Goal: Information Seeking & Learning: Learn about a topic

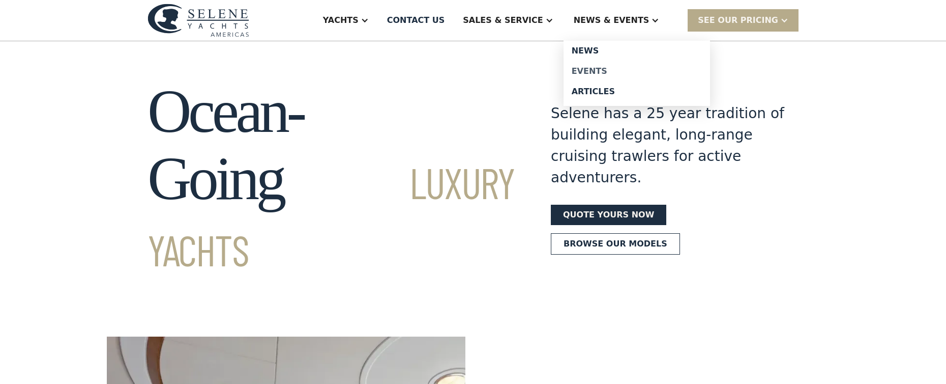
click at [618, 67] on div "Events" at bounding box center [637, 71] width 130 height 8
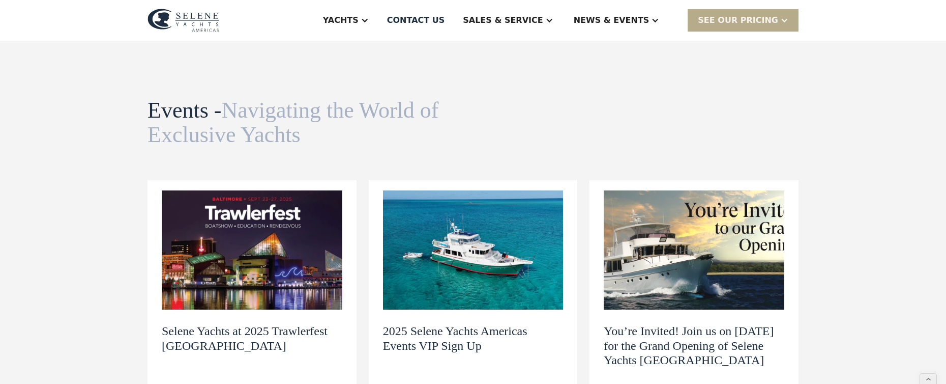
scroll to position [107, 0]
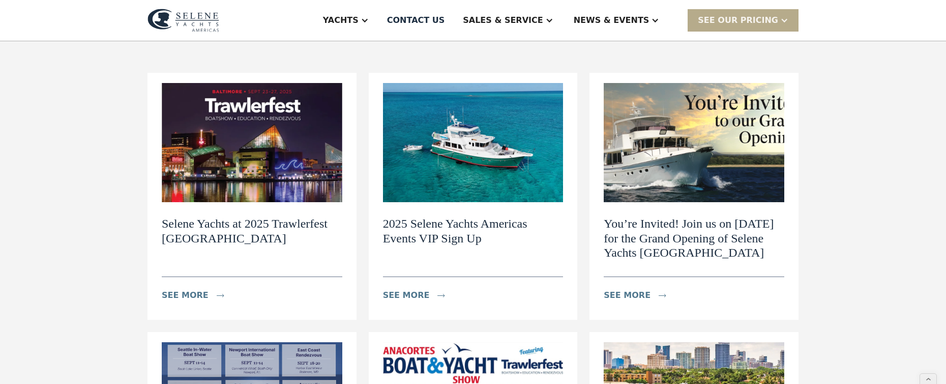
click at [420, 233] on h2 "2025 Selene Yachts Americas Events VIP Sign Up" at bounding box center [473, 231] width 181 height 30
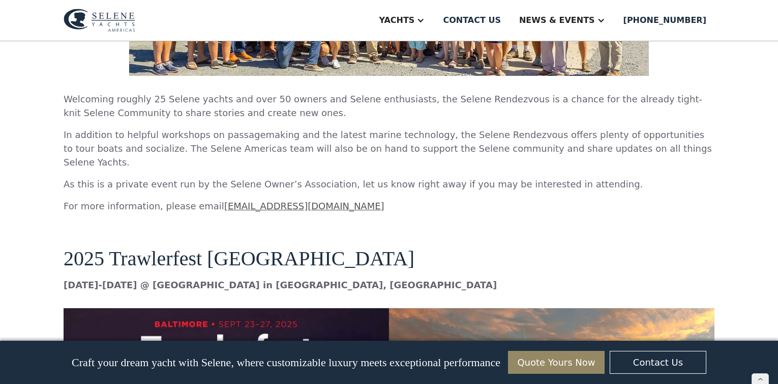
scroll to position [2403, 0]
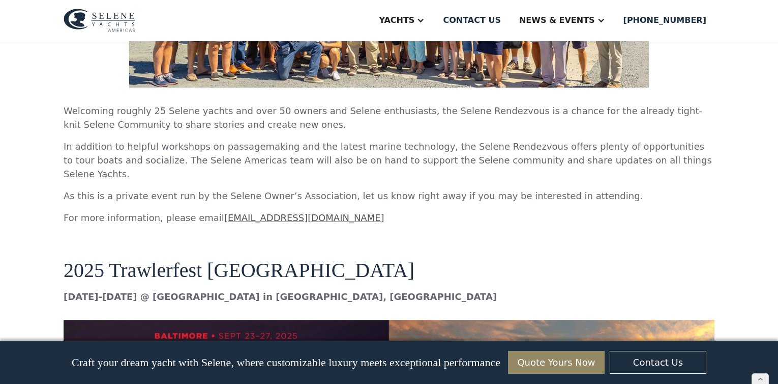
click at [83, 21] on img at bounding box center [100, 20] width 72 height 23
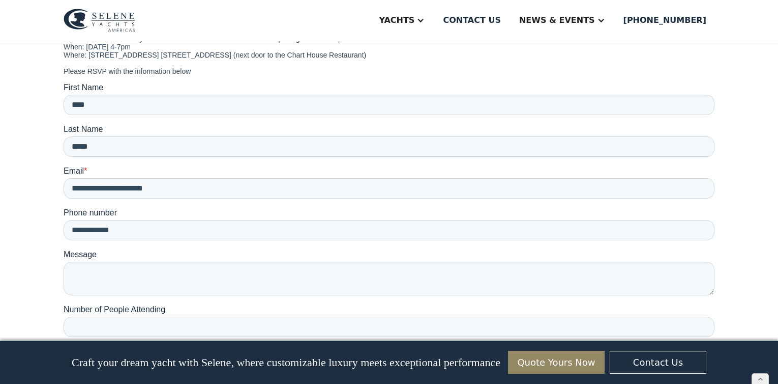
scroll to position [1050, 0]
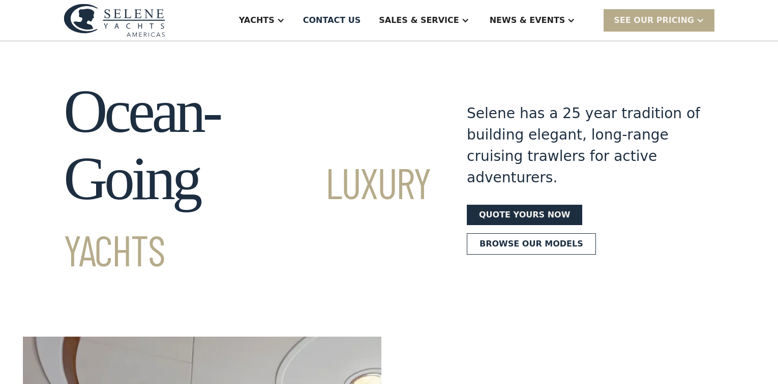
click at [129, 22] on img at bounding box center [115, 20] width 102 height 33
click at [130, 22] on img at bounding box center [115, 20] width 102 height 33
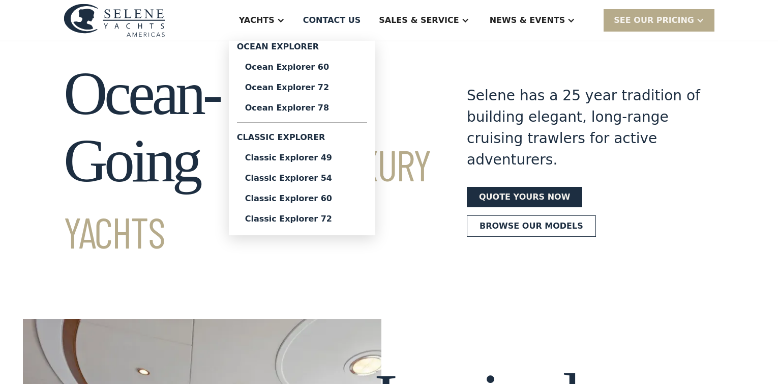
scroll to position [21, 0]
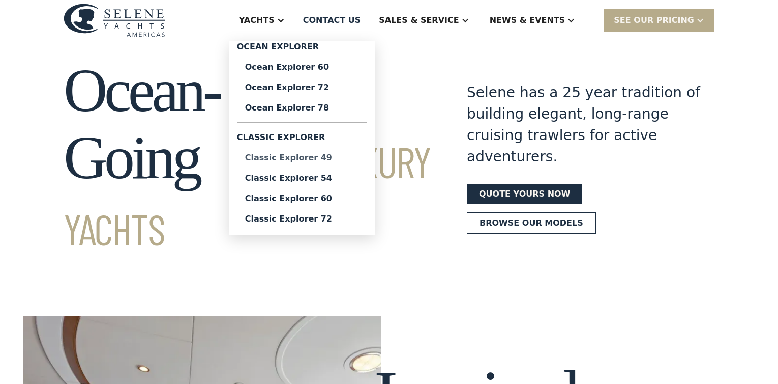
click at [312, 154] on div "Classic Explorer 49" at bounding box center [302, 158] width 114 height 8
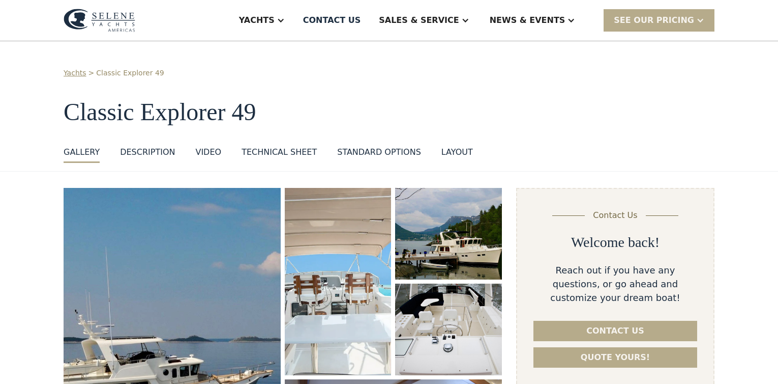
click at [89, 21] on img at bounding box center [100, 20] width 72 height 23
